Goal: Task Accomplishment & Management: Manage account settings

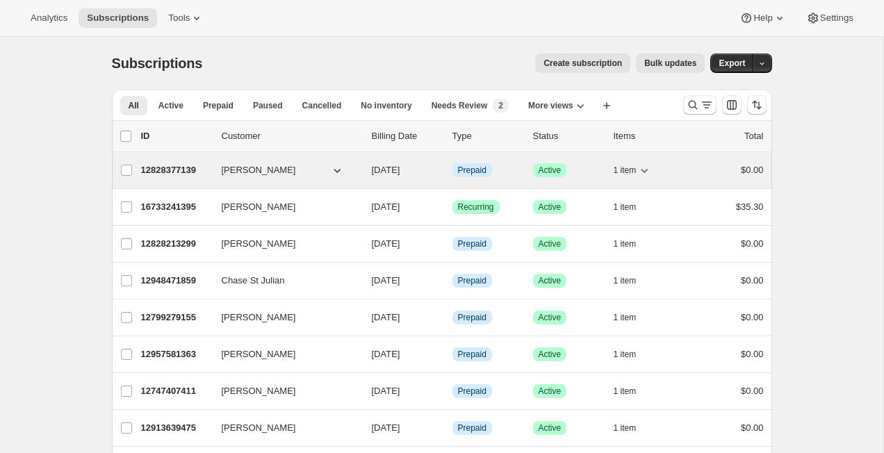
click at [168, 170] on p "12828377139" at bounding box center [175, 170] width 69 height 14
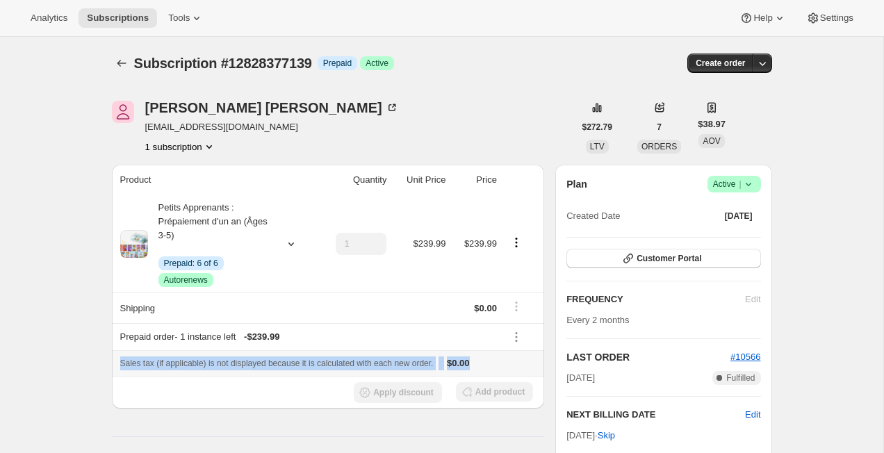
click at [524, 339] on tbody "Petits Apprenants : Prépaiement d'un an (Âges 3-5) Info Prepaid: 6 of 6 Success…" at bounding box center [328, 301] width 433 height 213
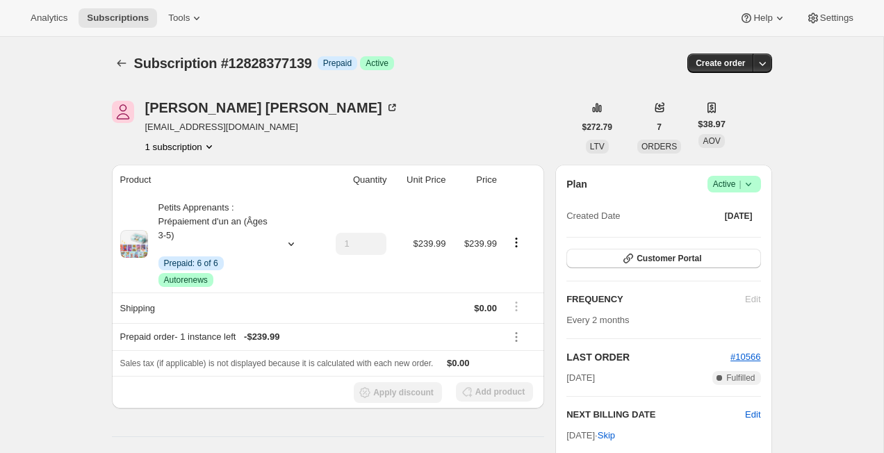
drag, startPoint x: 569, startPoint y: 319, endPoint x: 562, endPoint y: 315, distance: 7.8
click at [565, 319] on div "Plan Success Active | Created Date [DATE] Customer Portal FREQUENCY Edit Every …" at bounding box center [663, 344] width 216 height 359
click at [132, 63] on div at bounding box center [123, 62] width 22 height 19
click at [119, 63] on icon "Subscriptions" at bounding box center [121, 63] width 9 height 7
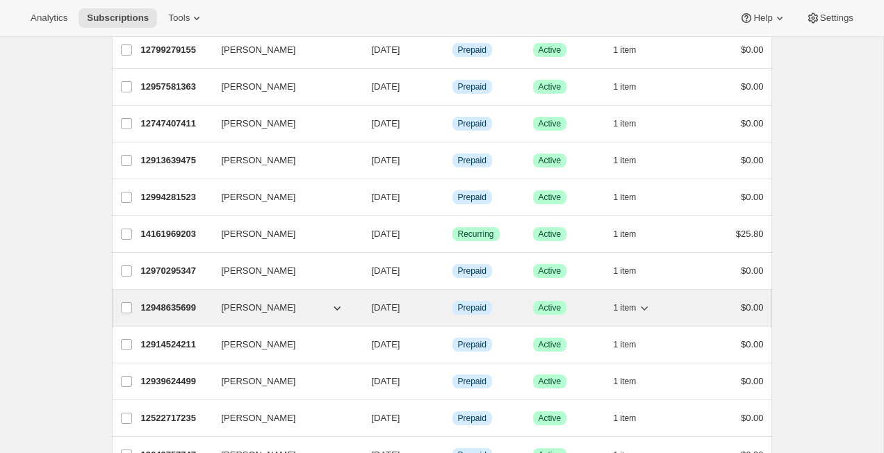
click at [251, 299] on div "[PERSON_NAME] 12948635699 [PERSON_NAME] [DATE] Info Prepaid Success Active 1 it…" at bounding box center [442, 308] width 660 height 36
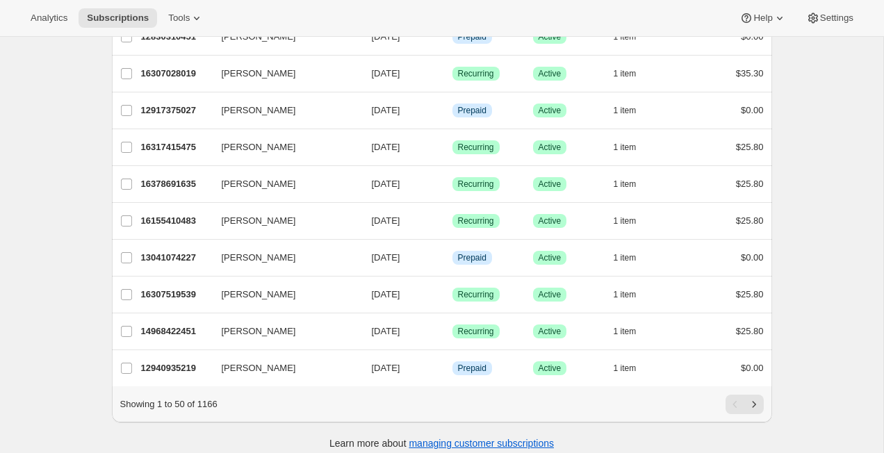
scroll to position [1617, 0]
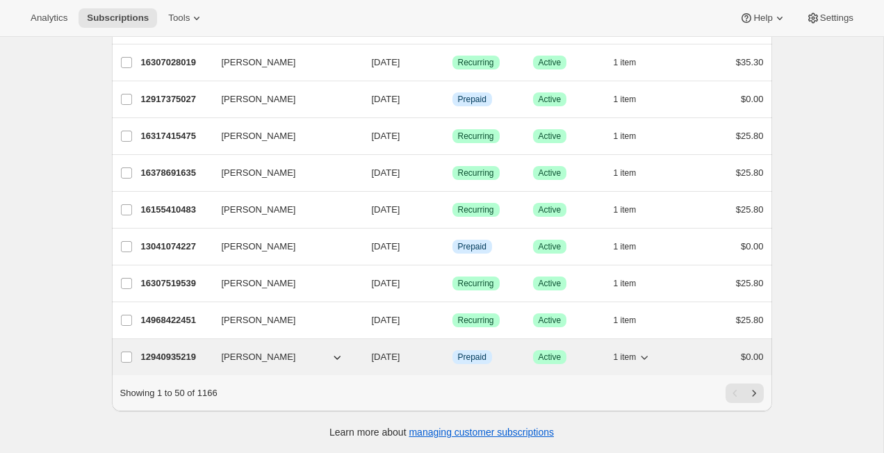
click at [172, 355] on p "12940935219" at bounding box center [175, 357] width 69 height 14
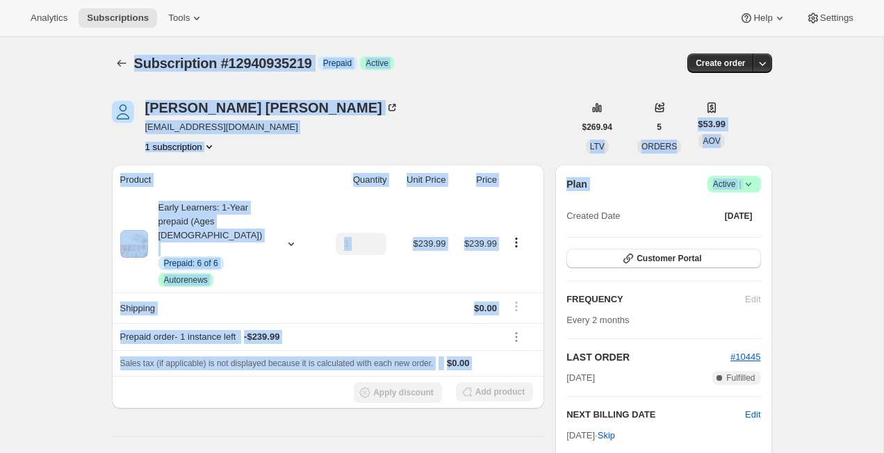
drag, startPoint x: 132, startPoint y: 71, endPoint x: 581, endPoint y: 194, distance: 465.4
click at [581, 194] on div "Plan Success Active | Created Date [DATE]" at bounding box center [663, 201] width 194 height 50
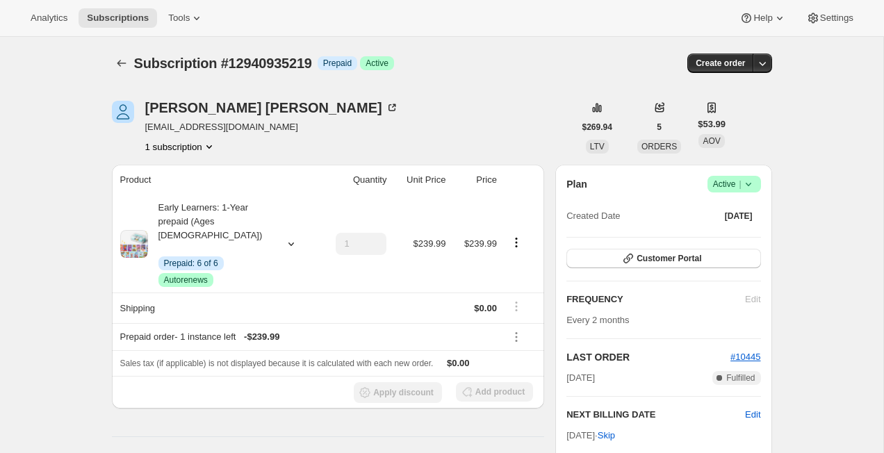
click at [516, 140] on div "[PERSON_NAME] [EMAIL_ADDRESS][DOMAIN_NAME] 1 subscription" at bounding box center [343, 127] width 462 height 53
drag, startPoint x: 626, startPoint y: 241, endPoint x: 634, endPoint y: 249, distance: 11.8
click at [629, 244] on div "Plan Success Active | Created Date [DATE] Customer Portal FREQUENCY Edit Every …" at bounding box center [663, 344] width 194 height 337
click at [634, 247] on div "Plan Success Active | Created Date [DATE] Customer Portal FREQUENCY Edit Every …" at bounding box center [663, 344] width 194 height 337
click at [119, 69] on icon "Subscriptions" at bounding box center [122, 63] width 14 height 14
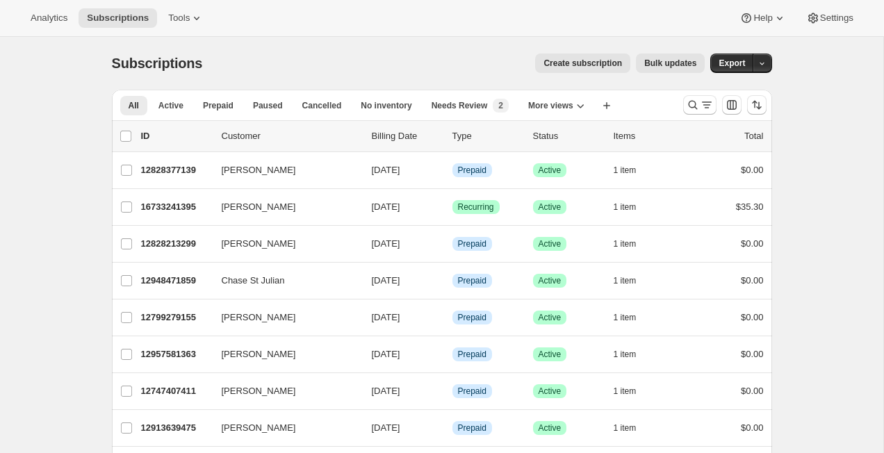
click at [186, 29] on div "Analytics Subscriptions Tools Help Settings" at bounding box center [442, 18] width 884 height 37
click at [188, 24] on button "Tools" at bounding box center [186, 17] width 52 height 19
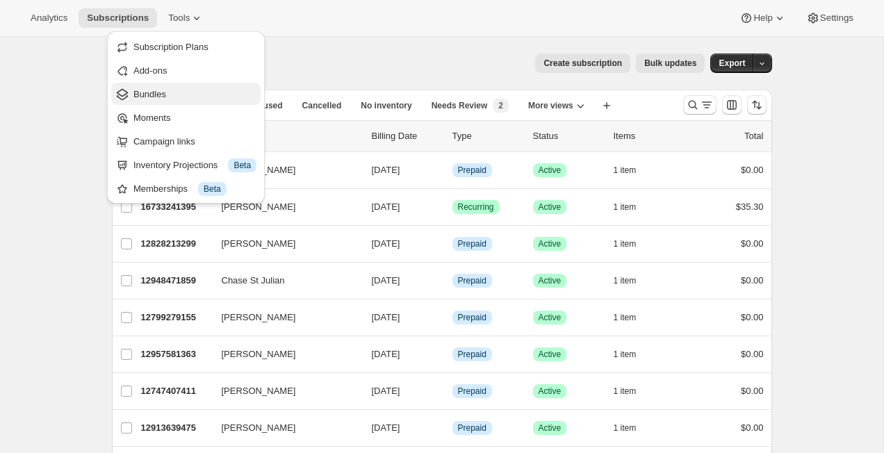
drag, startPoint x: 188, startPoint y: 72, endPoint x: 188, endPoint y: 94, distance: 21.5
click at [190, 94] on ul "Subscription Plans Add-ons Bundles Moments Campaign links Inventory Projections…" at bounding box center [185, 117] width 149 height 164
click at [188, 94] on span "Bundles" at bounding box center [194, 95] width 123 height 14
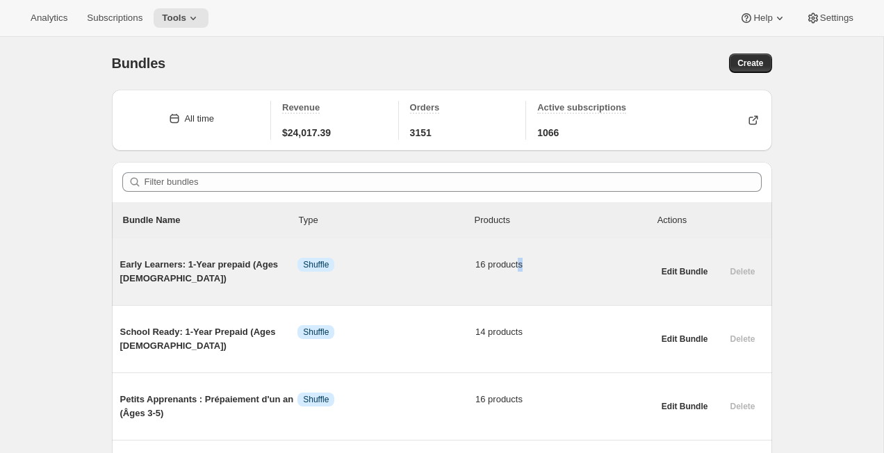
click at [520, 269] on div "Early Learners: 1-Year prepaid (Ages [DEMOGRAPHIC_DATA]) Info Shuffle 16 produc…" at bounding box center [386, 272] width 533 height 28
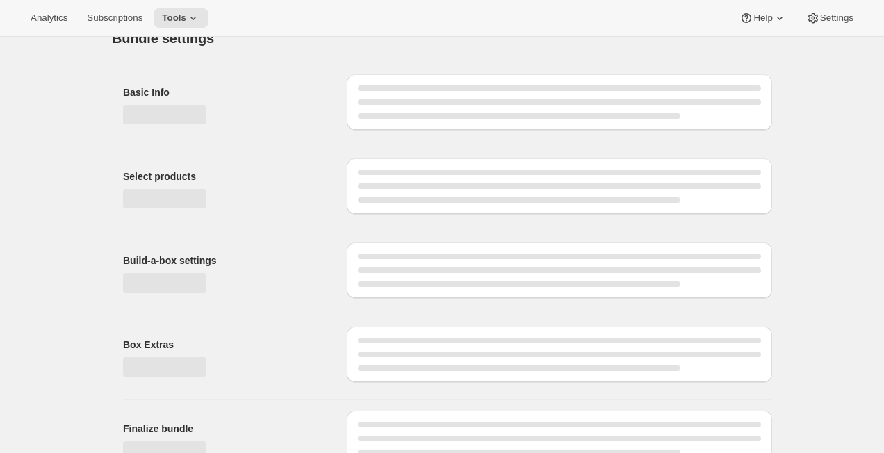
type input "Early Learners: 1-Year prepaid (Ages [DEMOGRAPHIC_DATA])"
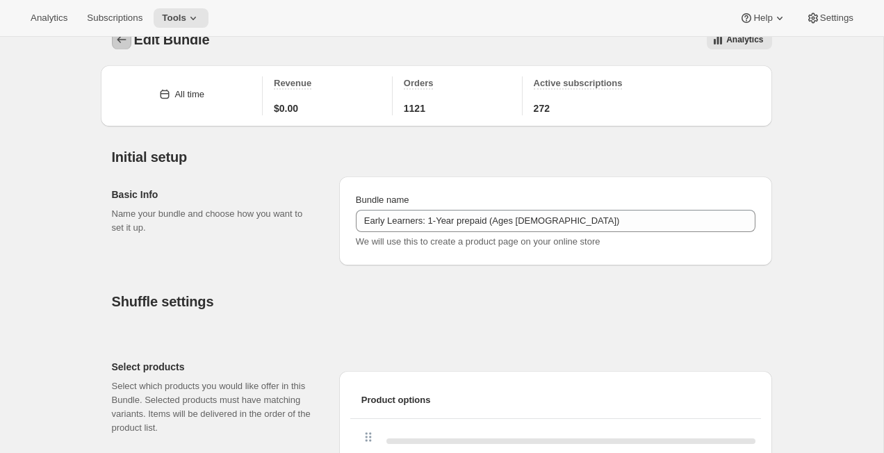
click at [115, 43] on icon "Bundles" at bounding box center [122, 40] width 14 height 14
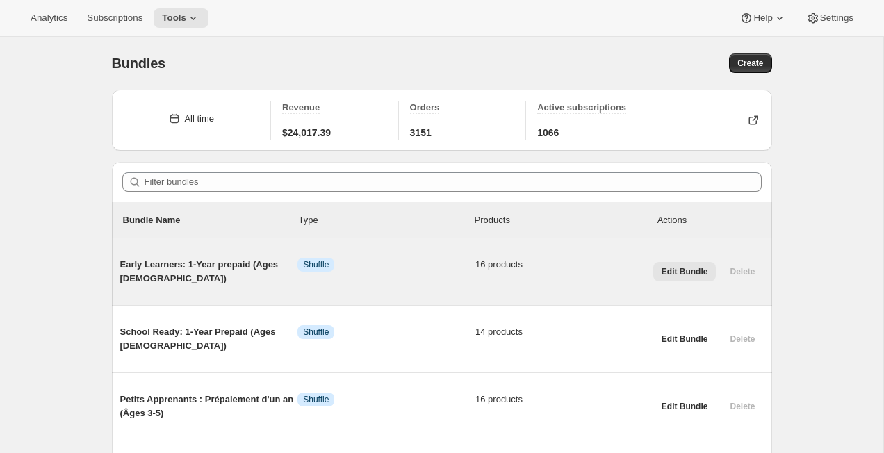
click at [666, 269] on span "Edit Bundle" at bounding box center [684, 271] width 47 height 11
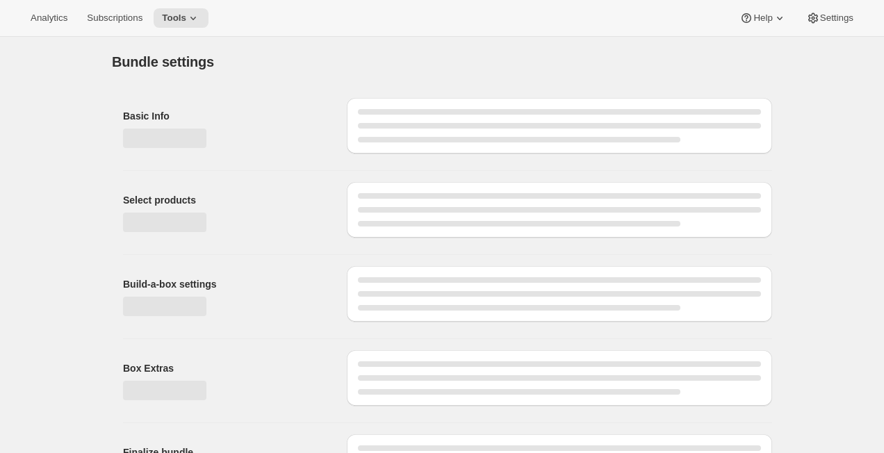
type input "Early Learners: 1-Year prepaid (Ages [DEMOGRAPHIC_DATA])"
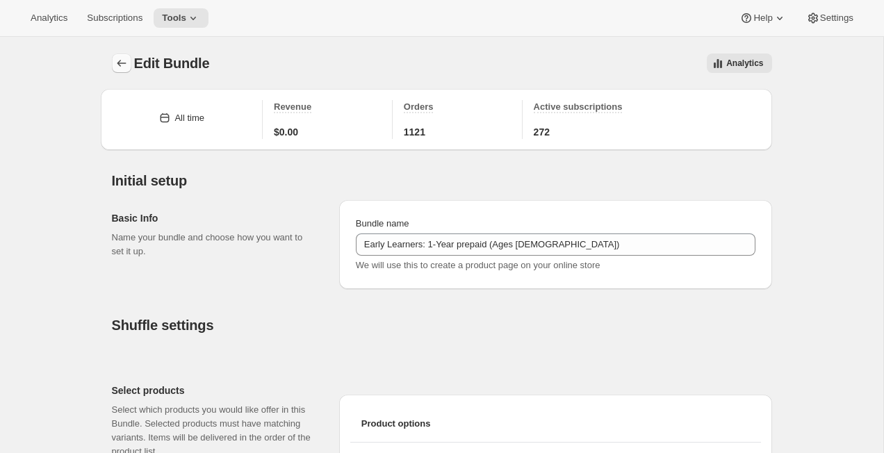
click at [123, 64] on icon "Bundles" at bounding box center [122, 63] width 14 height 14
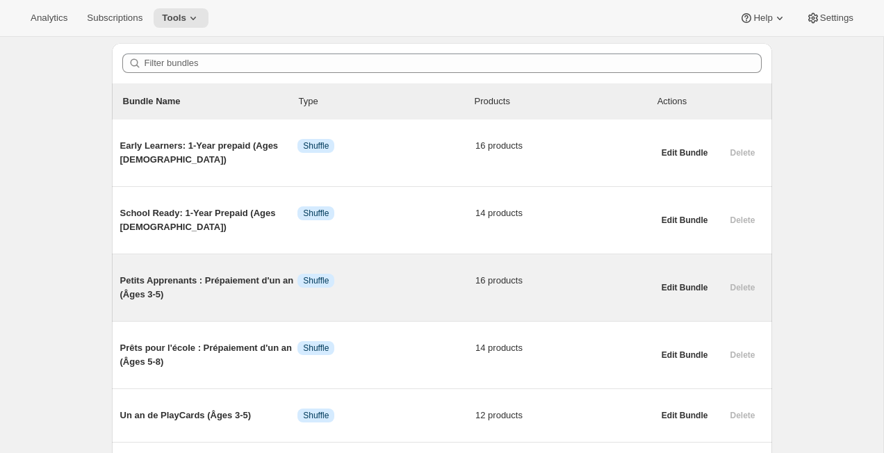
scroll to position [115, 0]
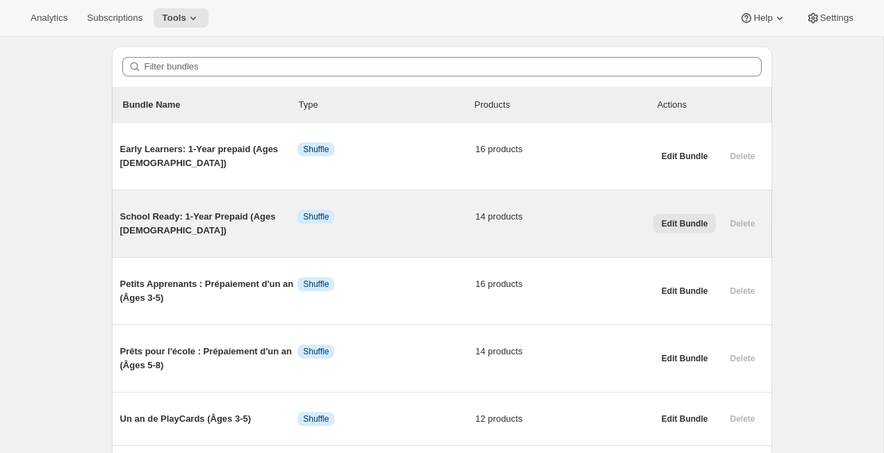
click at [673, 226] on span "Edit Bundle" at bounding box center [684, 223] width 47 height 11
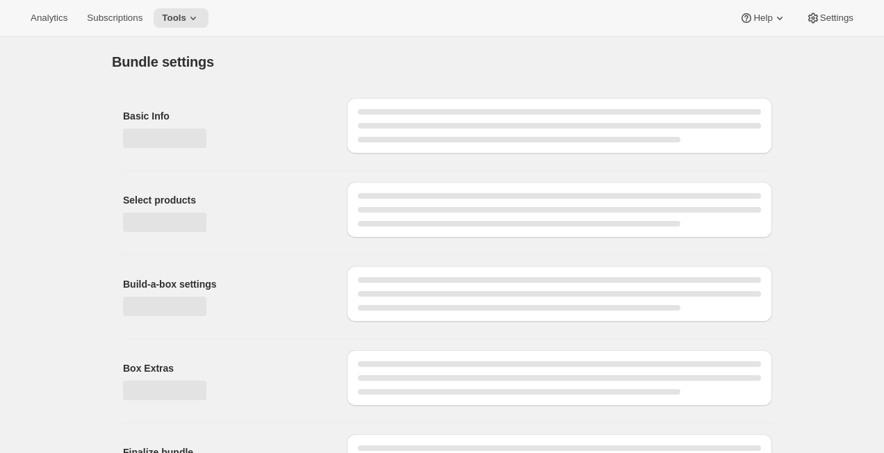
type input "School Ready: 1-Year Prepaid (Ages [DEMOGRAPHIC_DATA])"
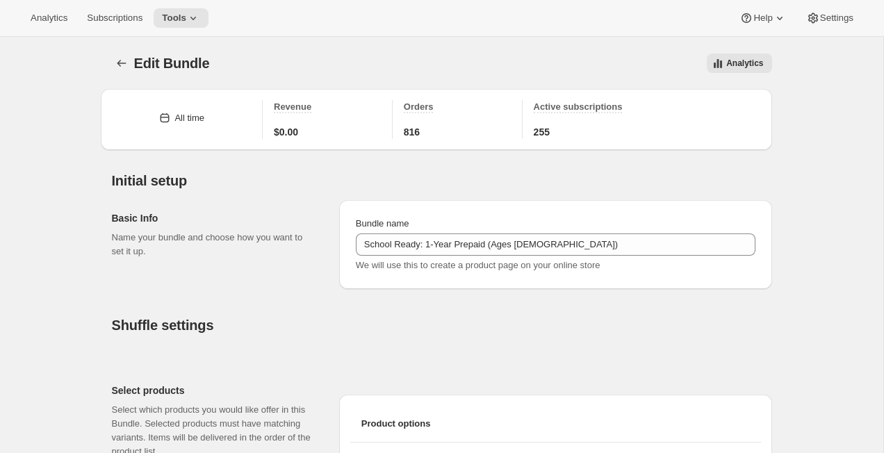
click at [140, 53] on div "Edit Bundle. This page is ready Edit Bundle Analytics More actions Analytics" at bounding box center [442, 63] width 660 height 53
click at [137, 53] on div "Edit Bundle" at bounding box center [174, 62] width 81 height 19
click at [136, 53] on div "Edit Bundle" at bounding box center [174, 62] width 81 height 19
click at [128, 60] on button "Bundles" at bounding box center [121, 62] width 19 height 19
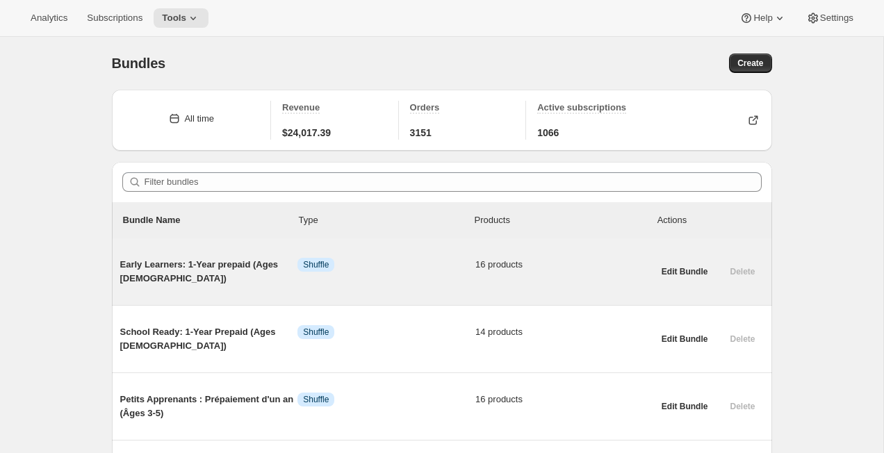
click at [283, 249] on div "Early Learners: 1-Year prepaid (Ages [DEMOGRAPHIC_DATA]) Info Shuffle 16 produc…" at bounding box center [386, 272] width 533 height 50
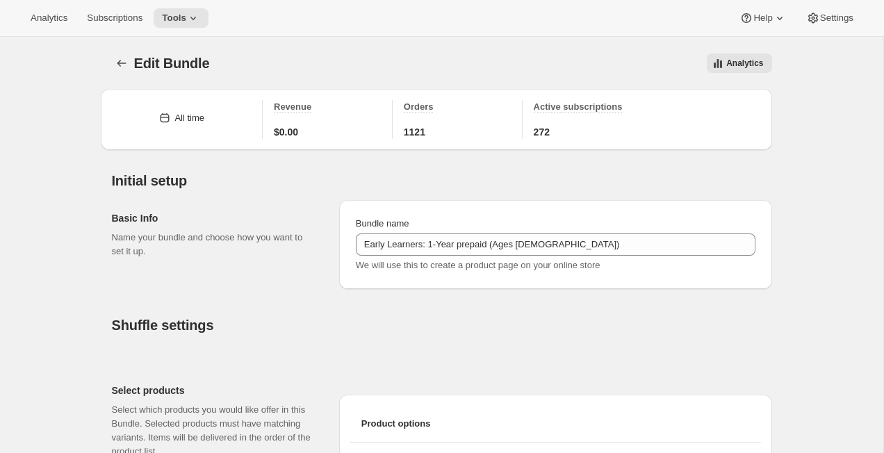
type input "Early Learners: 1-Year prepaid (Ages [DEMOGRAPHIC_DATA])"
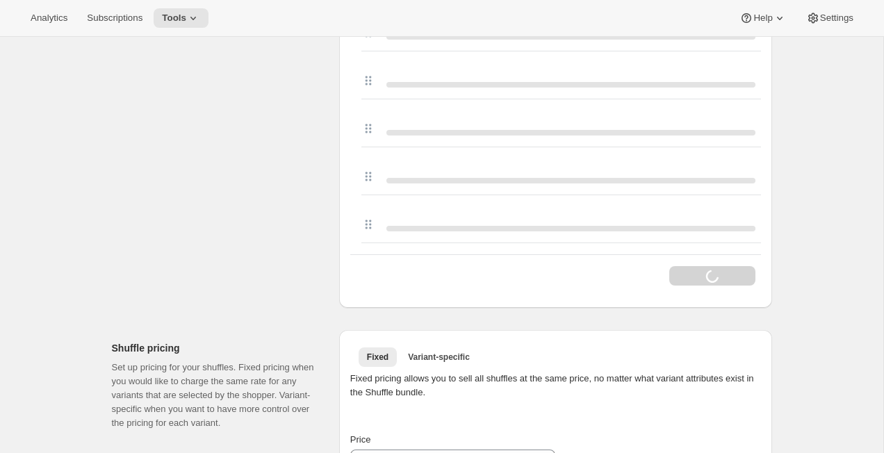
scroll to position [956, 0]
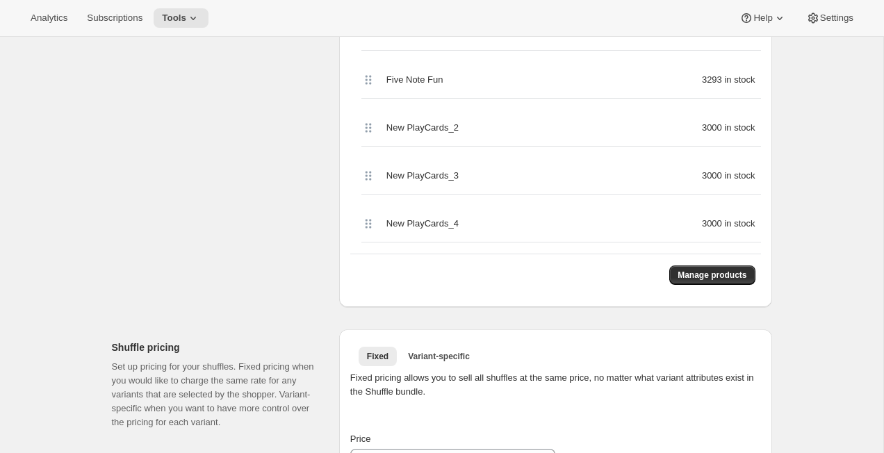
click at [557, 292] on div "Manage products" at bounding box center [555, 275] width 410 height 42
click at [602, 276] on div "Manage products" at bounding box center [555, 275] width 410 height 42
click at [637, 276] on div "Manage products" at bounding box center [555, 275] width 410 height 42
click at [700, 276] on span "Manage products" at bounding box center [711, 274] width 69 height 11
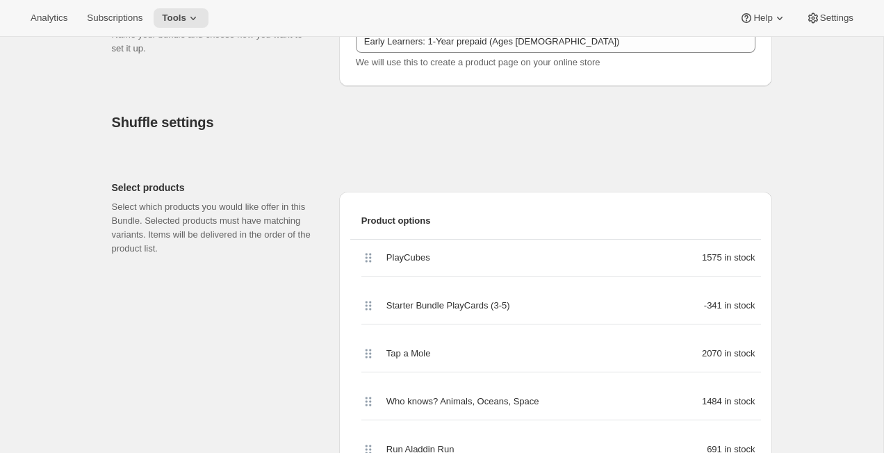
scroll to position [0, 0]
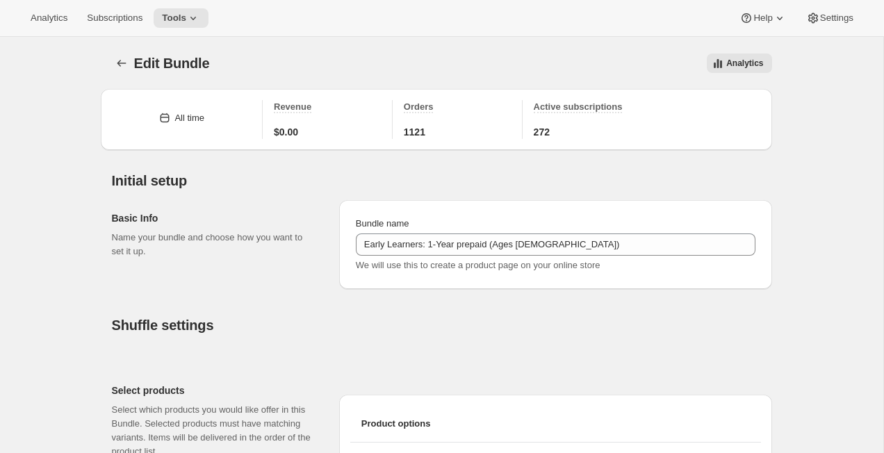
click at [118, 60] on icon "Bundles" at bounding box center [122, 63] width 14 height 14
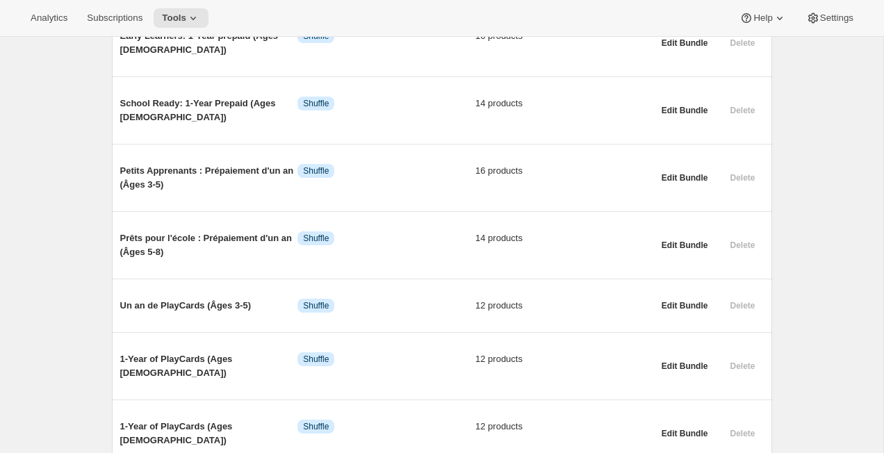
scroll to position [231, 0]
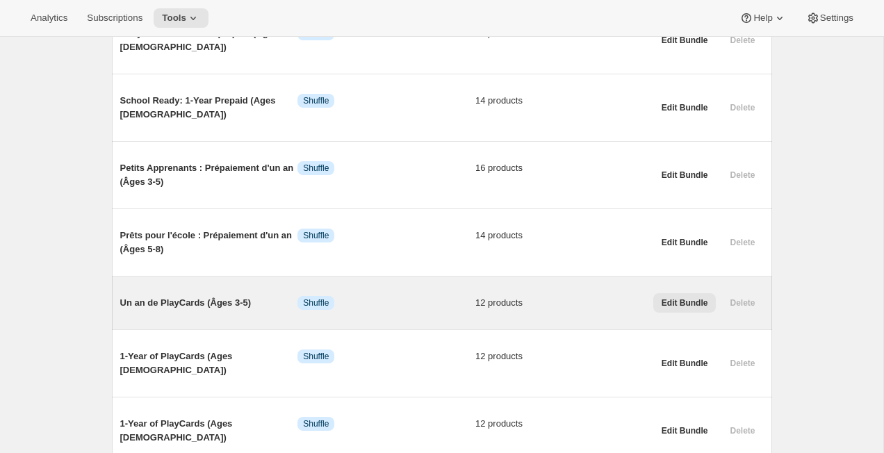
click at [708, 300] on button "Edit Bundle" at bounding box center [684, 302] width 63 height 19
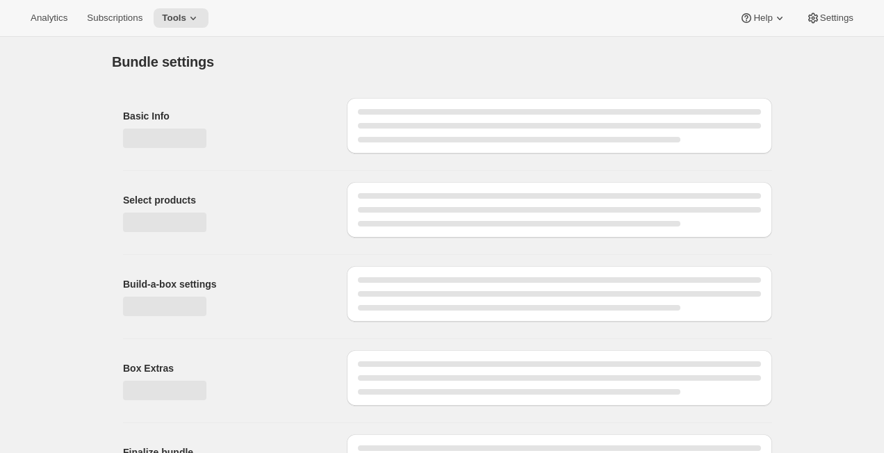
type input "Un an de PlayCards (Âges 3-5)"
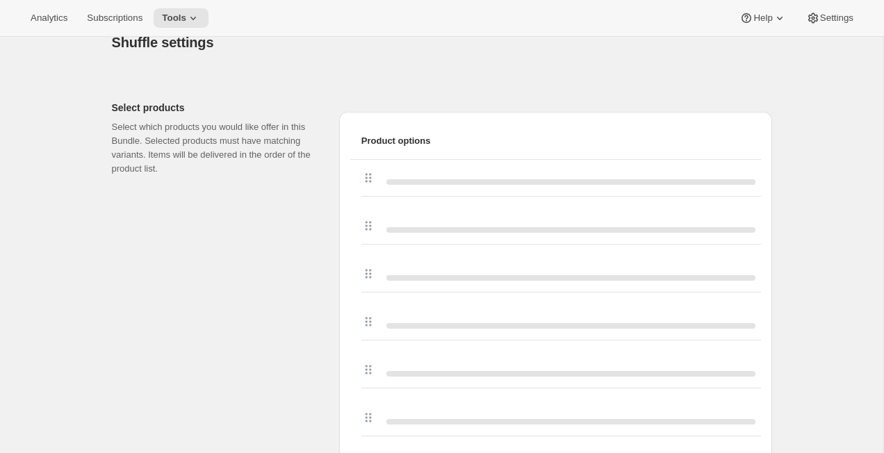
scroll to position [284, 0]
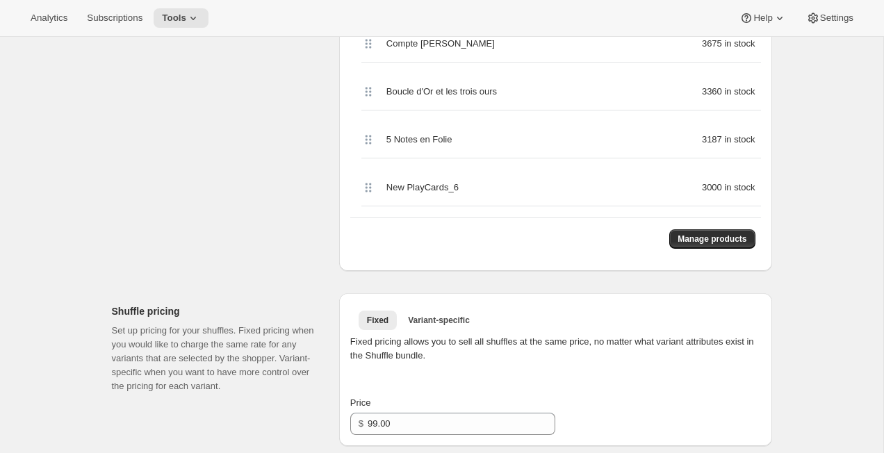
click at [515, 181] on div "New PlayCards_6 3000 in stock" at bounding box center [560, 187] width 399 height 37
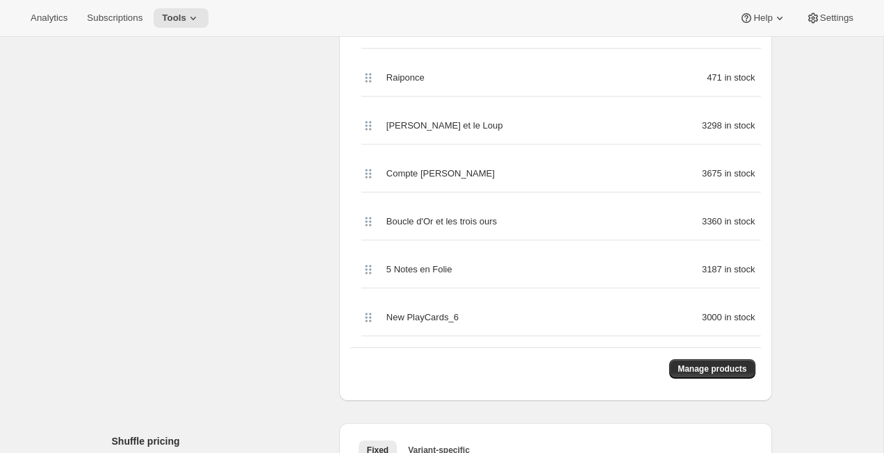
scroll to position [683, 0]
click at [274, 372] on div "Select products Select which products you would like offer in this Bundle. Sele…" at bounding box center [220, 45] width 216 height 713
click at [150, 142] on div "Select products Select which products you would like offer in this Bundle. Sele…" at bounding box center [220, 45] width 216 height 713
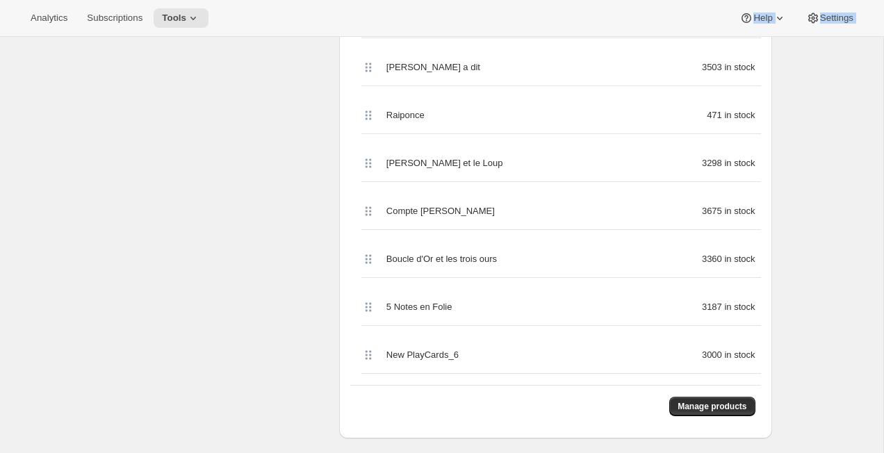
scroll to position [645, 0]
drag, startPoint x: 561, startPoint y: 0, endPoint x: 681, endPoint y: 10, distance: 120.6
click at [681, 10] on div "Analytics Subscriptions Tools Help Settings Skip to content Edit Bundle. This p…" at bounding box center [442, 381] width 884 height 2053
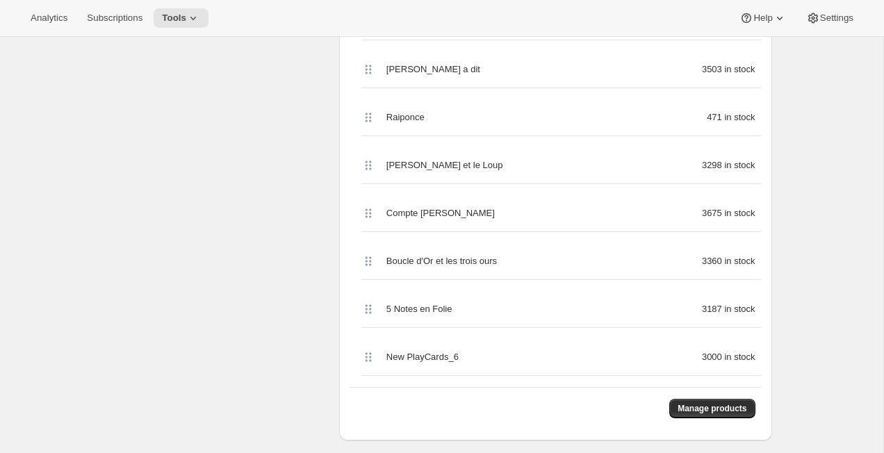
click at [775, 279] on div "Edit Bundle. This page is ready Edit Bundle Analytics More actions Analytics Al…" at bounding box center [441, 379] width 693 height 1975
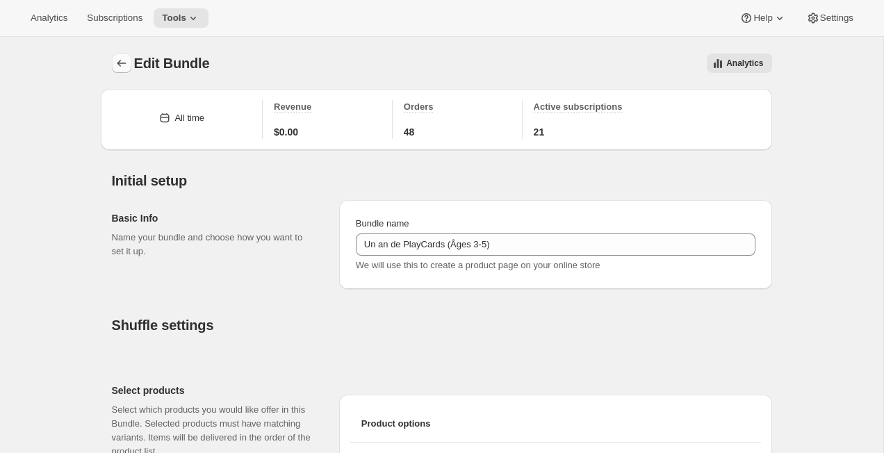
click at [127, 63] on icon "Bundles" at bounding box center [122, 63] width 14 height 14
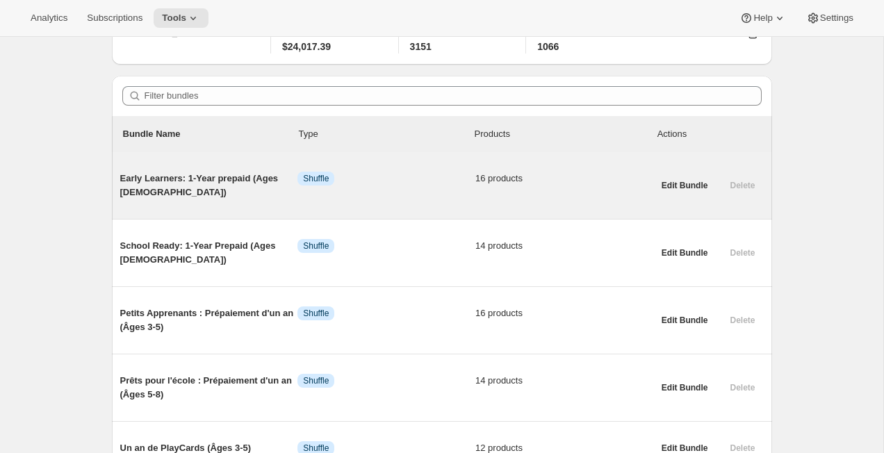
scroll to position [110, 0]
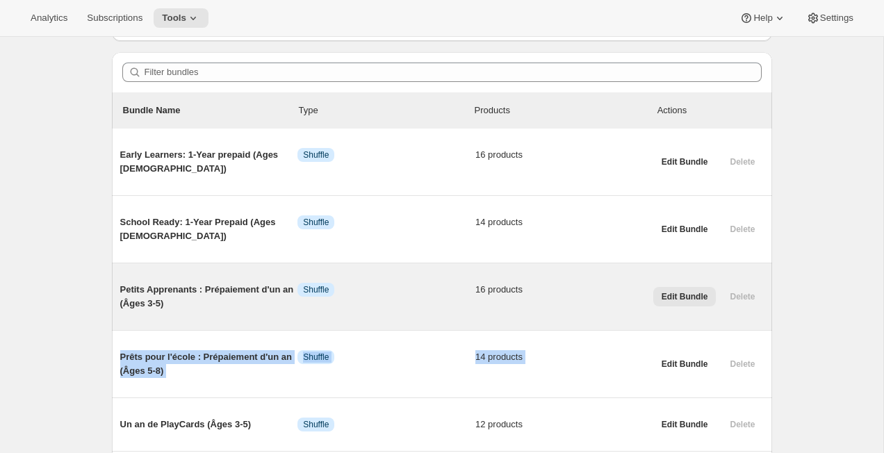
drag, startPoint x: 661, startPoint y: 354, endPoint x: 695, endPoint y: 290, distance: 71.8
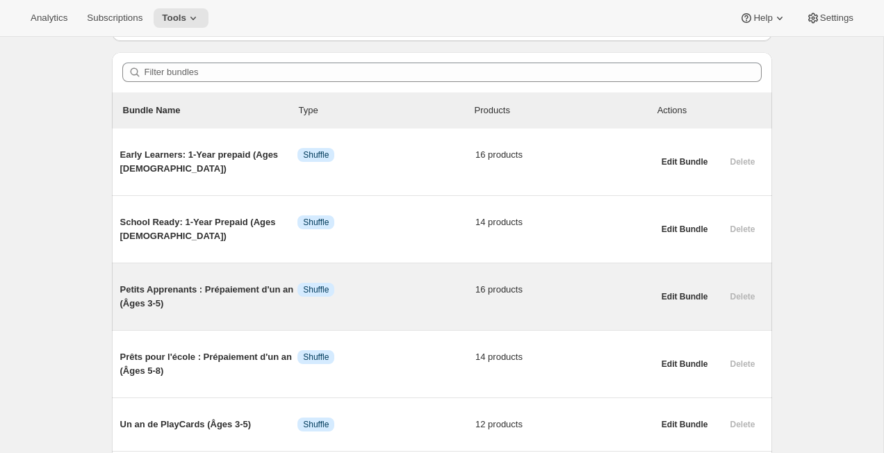
click at [520, 287] on span "16 products" at bounding box center [564, 290] width 178 height 14
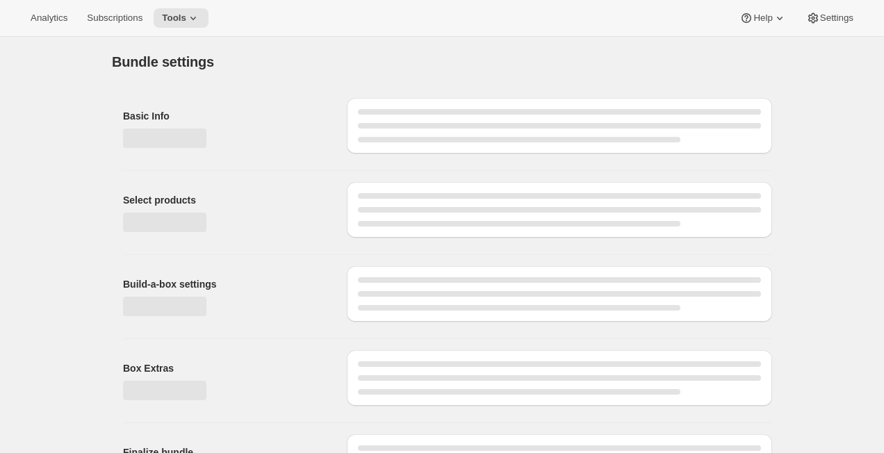
type input "Petits Apprenants : Prépaiement d'un an (Âges 3-5)"
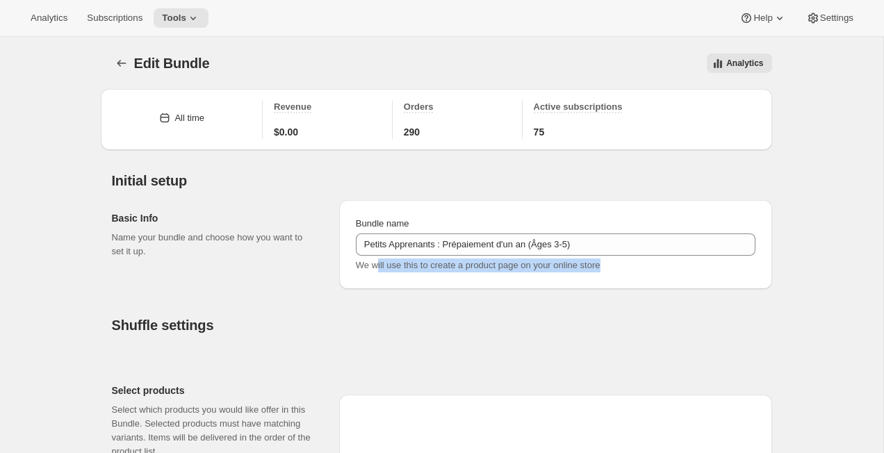
drag, startPoint x: 378, startPoint y: 262, endPoint x: 342, endPoint y: 281, distance: 40.4
click at [343, 281] on div "Bundle name Petits Apprenants : Prépaiement d'un an (Âges 3-5) We will use this…" at bounding box center [555, 244] width 433 height 89
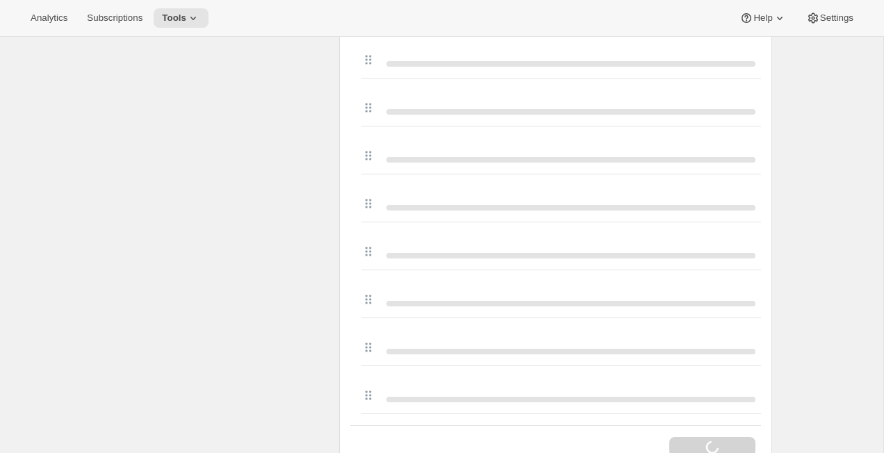
scroll to position [881, 0]
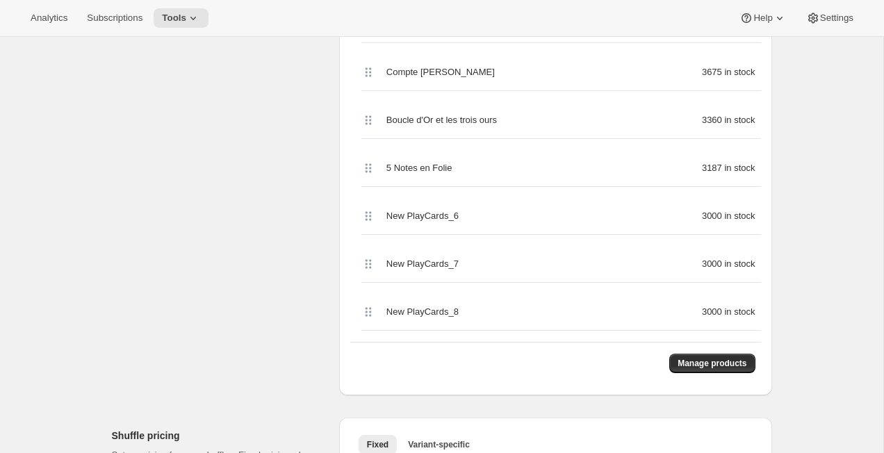
scroll to position [854, 0]
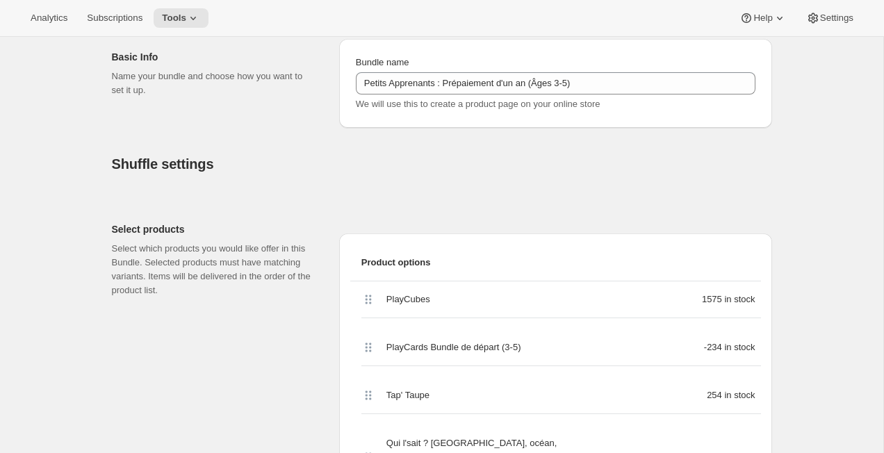
scroll to position [0, 0]
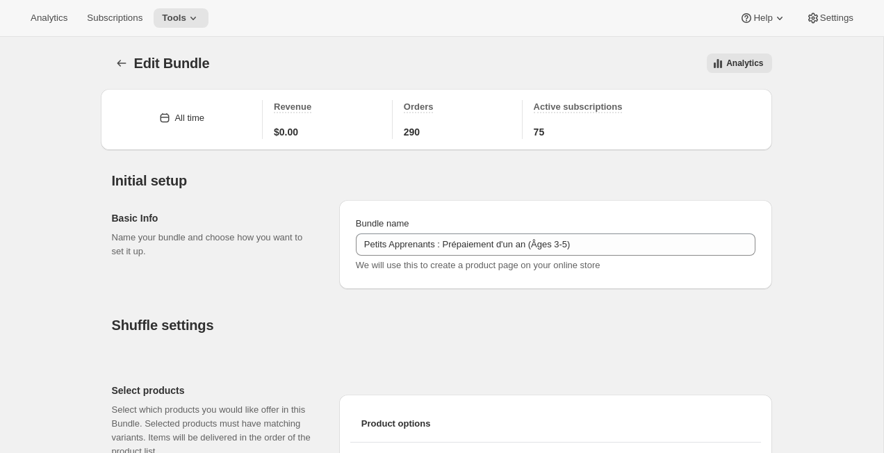
drag, startPoint x: 156, startPoint y: 82, endPoint x: 176, endPoint y: 45, distance: 42.0
click at [158, 78] on div "Edit Bundle. This page is ready Edit Bundle Analytics More actions Analytics" at bounding box center [442, 63] width 660 height 53
drag, startPoint x: 185, startPoint y: 21, endPoint x: 195, endPoint y: -3, distance: 26.2
click at [195, 0] on html "Analytics Subscriptions Tools Help Settings Skip to content Edit Bundle. This p…" at bounding box center [442, 226] width 884 height 453
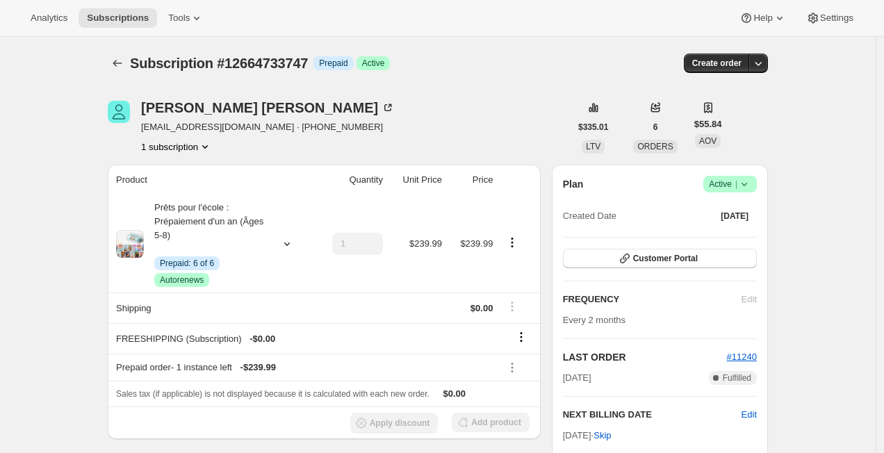
scroll to position [339, 0]
